Goal: Communication & Community: Connect with others

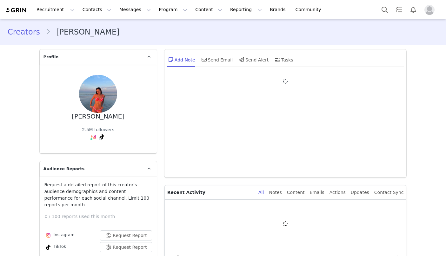
type input "+1 ([GEOGRAPHIC_DATA])"
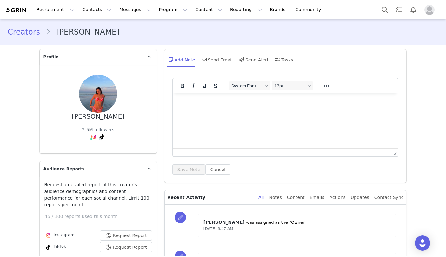
click at [33, 32] on link "Creators" at bounding box center [27, 31] width 38 height 11
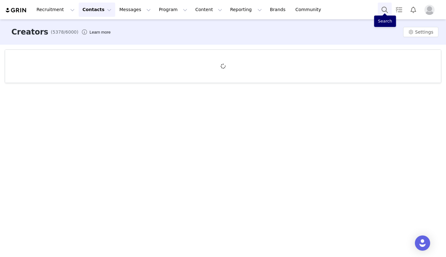
click at [382, 10] on button "Search" at bounding box center [385, 10] width 14 height 14
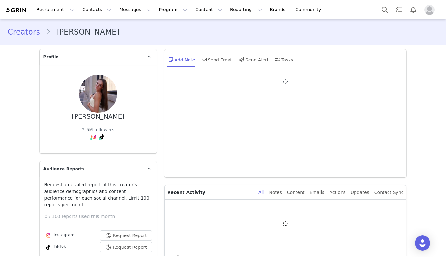
type input "+1 ([GEOGRAPHIC_DATA])"
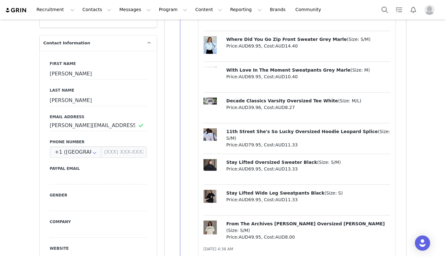
scroll to position [315, 0]
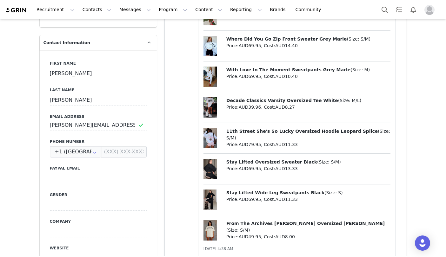
click at [229, 100] on span "Decade Classics Varsity Oversized Tee White" at bounding box center [282, 100] width 112 height 5
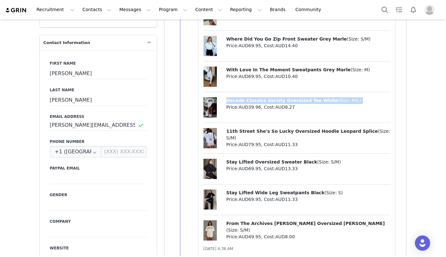
click at [229, 101] on span "Decade Classics Varsity Oversized Tee White" at bounding box center [282, 100] width 112 height 5
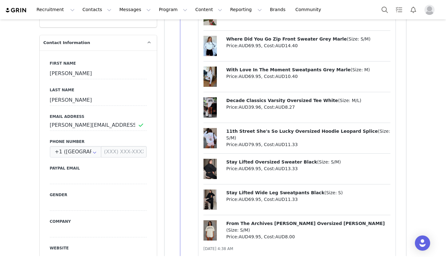
click at [245, 103] on p "Decade Classics Varsity Oversized Tee White ( Size: M/L )" at bounding box center [308, 100] width 164 height 7
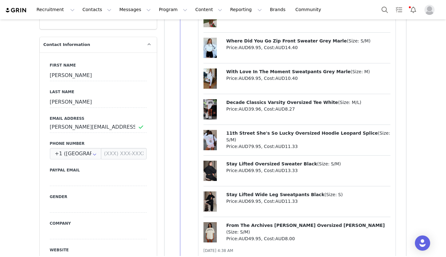
scroll to position [314, 0]
